Goal: Task Accomplishment & Management: Manage account settings

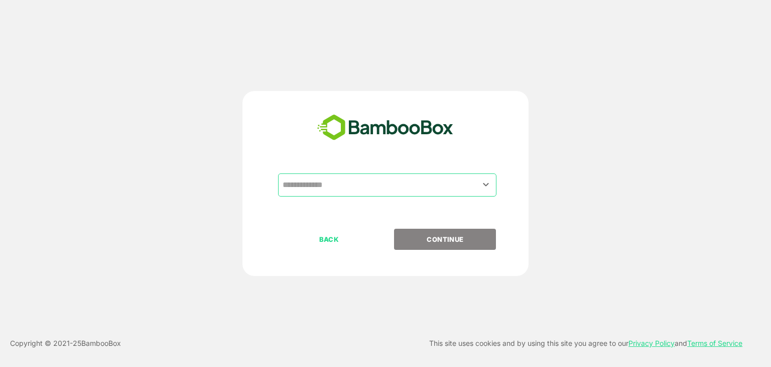
click at [390, 191] on input "text" at bounding box center [387, 184] width 214 height 19
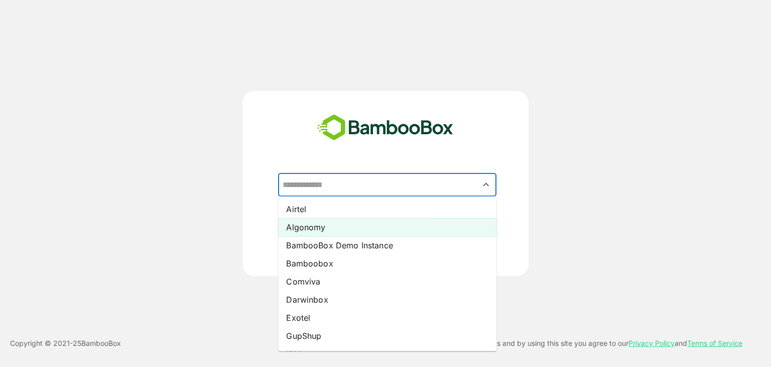
click at [365, 232] on li "Algonomy" at bounding box center [387, 227] width 218 height 18
type input "********"
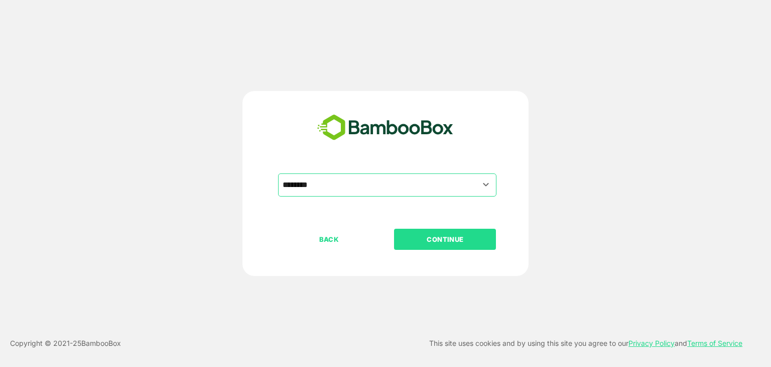
click at [449, 233] on p "CONTINUE" at bounding box center [445, 238] width 100 height 11
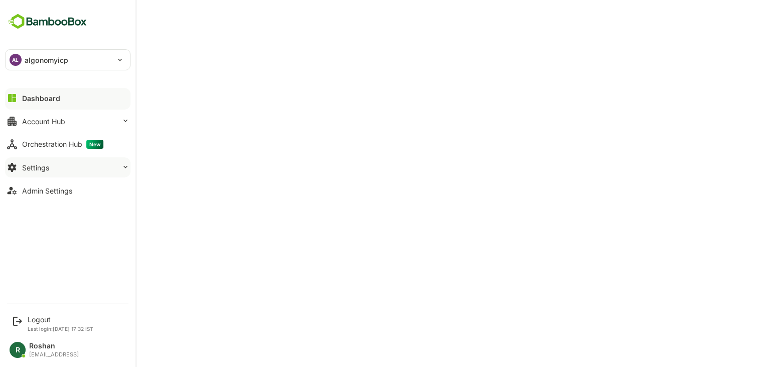
click at [59, 169] on button "Settings" at bounding box center [68, 167] width 126 height 20
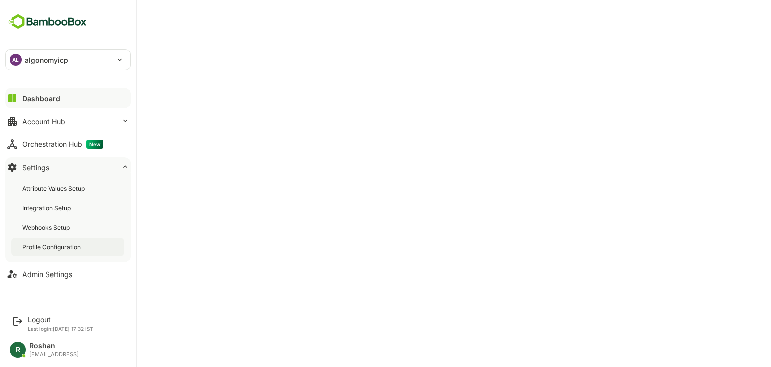
click at [59, 245] on div "Profile Configuration" at bounding box center [52, 246] width 61 height 9
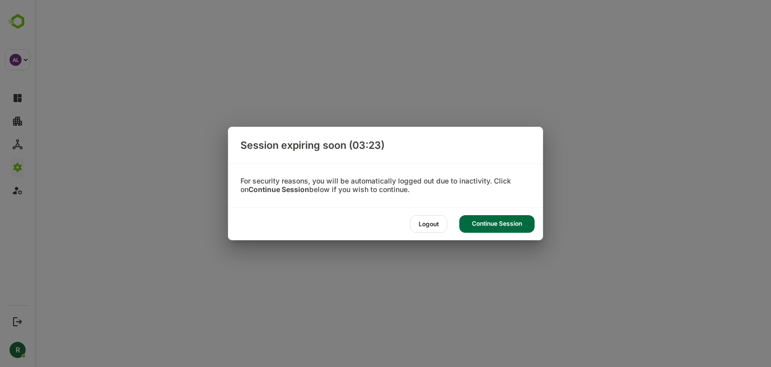
click at [508, 225] on div "Continue Session" at bounding box center [496, 224] width 75 height 18
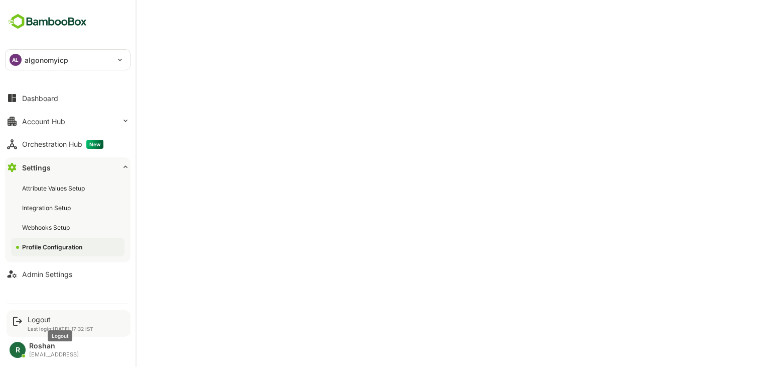
click at [37, 320] on div "Logout" at bounding box center [61, 319] width 66 height 9
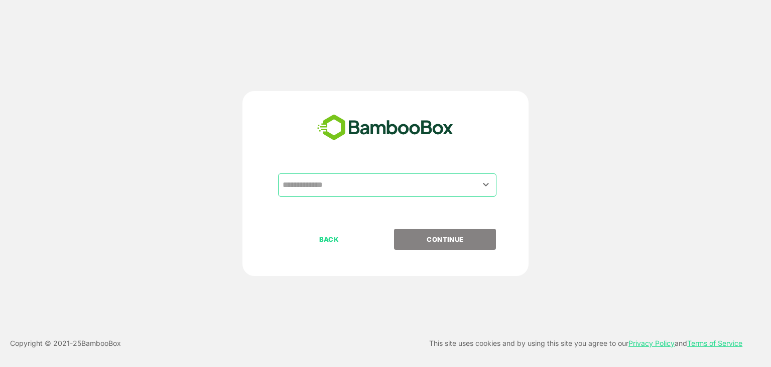
click at [376, 186] on input "text" at bounding box center [387, 184] width 214 height 19
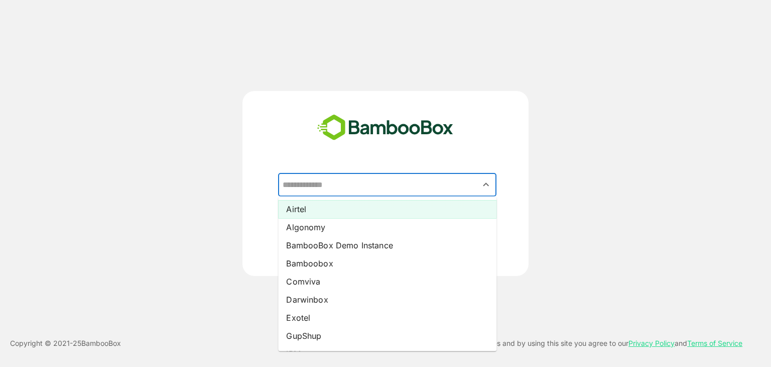
click at [341, 211] on li "Airtel" at bounding box center [387, 209] width 218 height 18
type input "******"
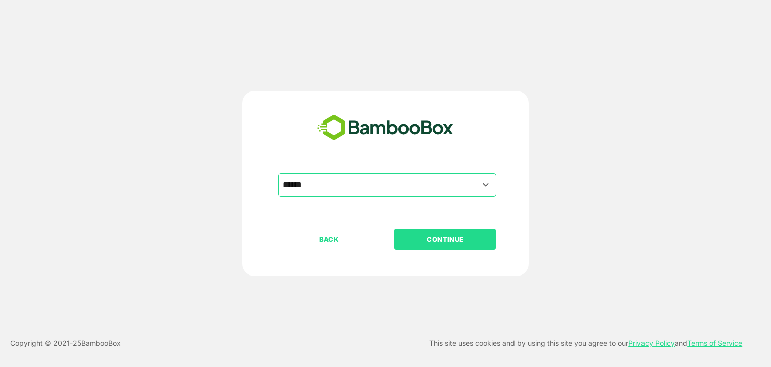
click at [418, 235] on p "CONTINUE" at bounding box center [445, 238] width 100 height 11
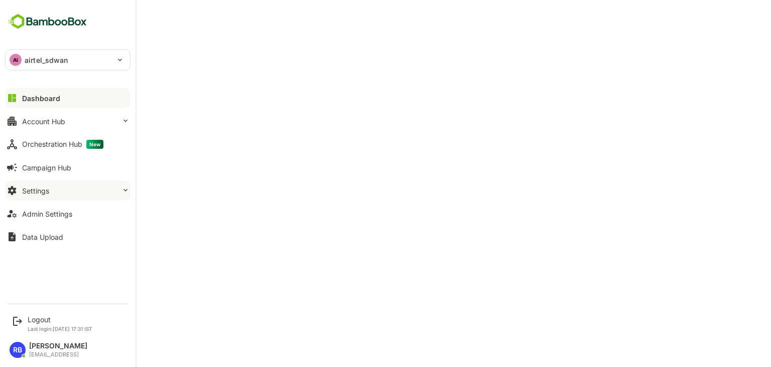
click at [64, 196] on button "Settings" at bounding box center [68, 190] width 126 height 20
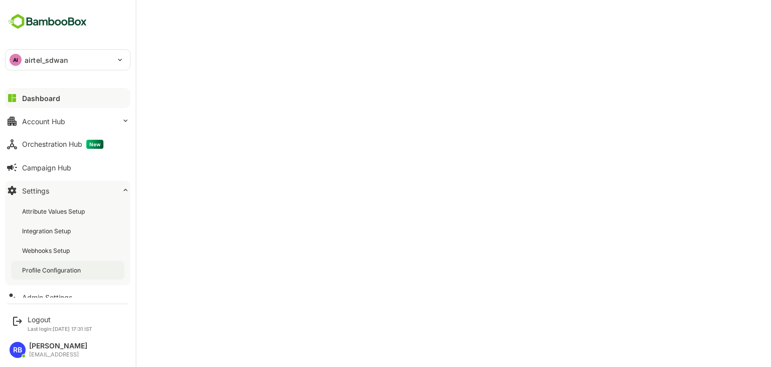
click at [64, 263] on div "Profile Configuration" at bounding box center [67, 270] width 113 height 19
